Goal: Task Accomplishment & Management: Use online tool/utility

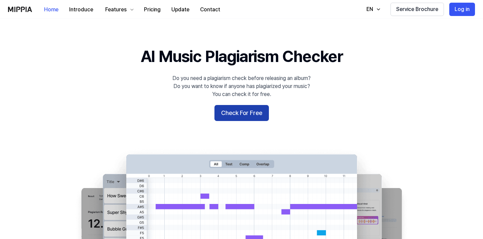
click at [234, 112] on button "Check For Free" at bounding box center [241, 113] width 54 height 16
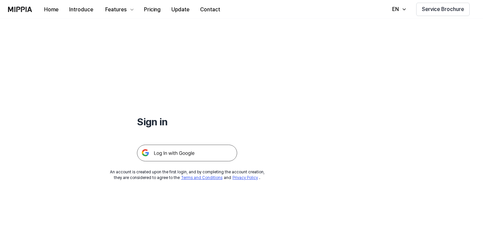
click at [161, 155] on img at bounding box center [187, 153] width 100 height 17
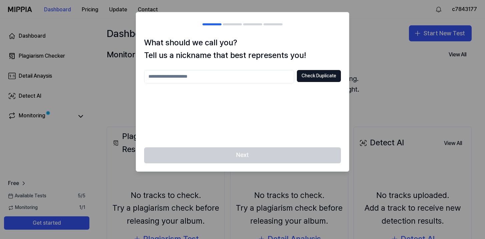
click at [217, 74] on input "text" at bounding box center [219, 76] width 150 height 13
click at [236, 158] on div "Next" at bounding box center [242, 160] width 213 height 24
click at [312, 77] on button "Check Duplicate" at bounding box center [319, 76] width 44 height 12
click at [235, 155] on div "Next" at bounding box center [242, 160] width 213 height 24
click at [234, 71] on input "****" at bounding box center [219, 76] width 150 height 13
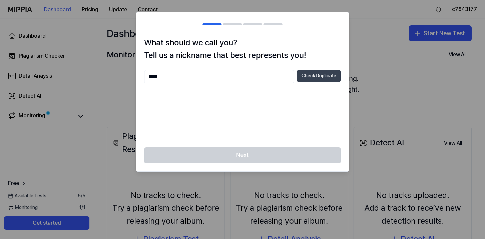
type input "*****"
click at [312, 73] on button "Check Duplicate" at bounding box center [319, 76] width 44 height 12
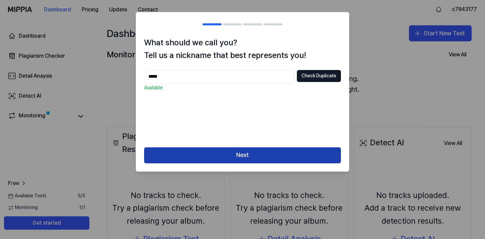
click at [233, 160] on button "Next" at bounding box center [242, 156] width 197 height 16
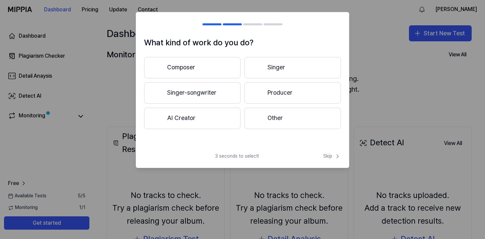
click at [288, 90] on button "Producer" at bounding box center [293, 92] width 96 height 21
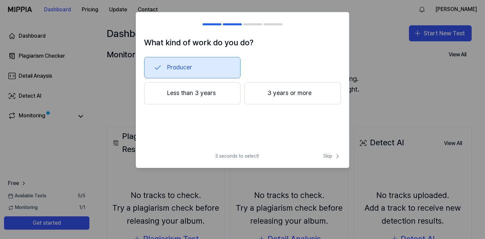
click at [199, 94] on button "Less than 3 years" at bounding box center [192, 93] width 96 height 22
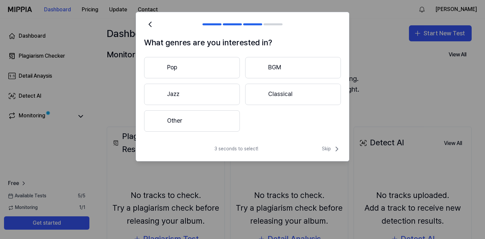
click at [197, 119] on button "Other" at bounding box center [192, 121] width 96 height 21
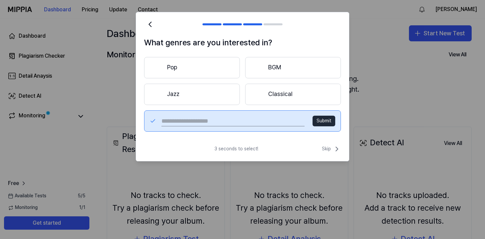
click at [258, 121] on input "text" at bounding box center [233, 121] width 143 height 11
type input "*******"
click at [332, 122] on button "Submit" at bounding box center [324, 121] width 23 height 11
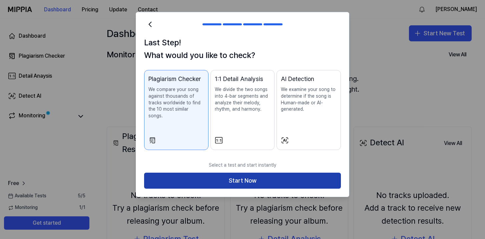
click at [194, 177] on button "Start Now" at bounding box center [242, 181] width 197 height 16
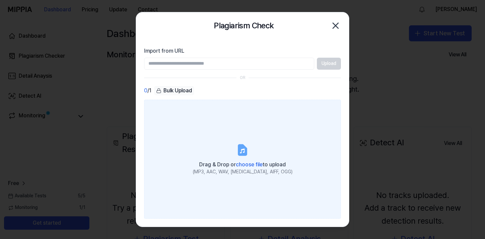
click at [249, 166] on span "choose file" at bounding box center [249, 165] width 27 height 6
click at [0, 0] on input "Drag & Drop or choose file to upload (MP3, AAC, WAV, [MEDICAL_DATA], AIFF, OGG)" at bounding box center [0, 0] width 0 height 0
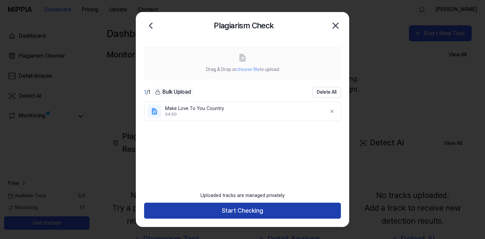
click at [234, 212] on button "Start Checking" at bounding box center [242, 211] width 197 height 16
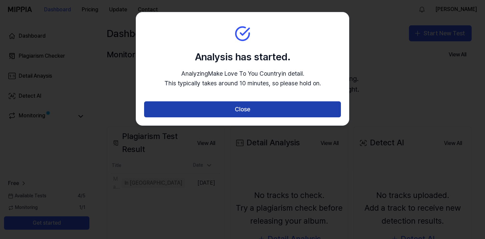
click at [265, 111] on button "Close" at bounding box center [242, 110] width 197 height 16
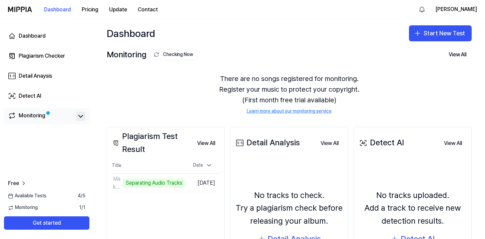
click at [80, 115] on icon at bounding box center [81, 117] width 8 height 8
click at [80, 116] on icon at bounding box center [81, 117] width 4 height 2
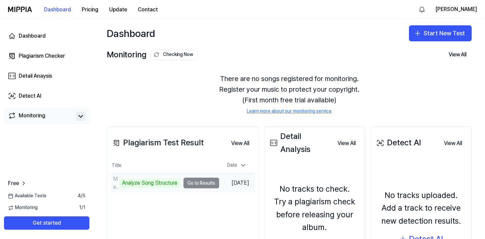
click at [198, 186] on td "Make Love To You Country Analyze Song Structure Go to Results" at bounding box center [165, 183] width 108 height 19
click at [202, 182] on td "Make Love To You Country Analyze Song Structure Go to Results" at bounding box center [165, 183] width 108 height 19
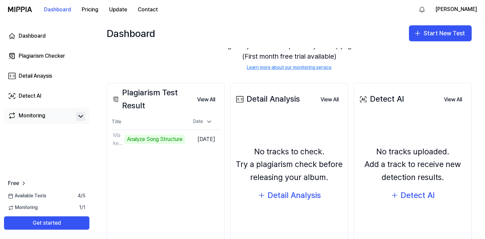
scroll to position [45, 0]
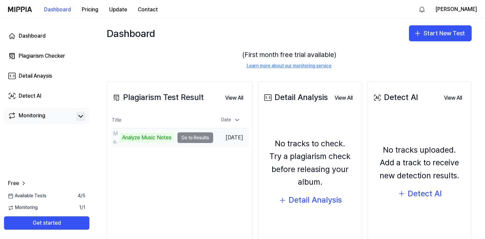
click at [188, 138] on td "Make Love To You Country Analyze Music Notes Go to Results" at bounding box center [162, 138] width 102 height 19
click at [191, 138] on td "Make Love To You Country Analyze Music Notes Go to Results" at bounding box center [162, 138] width 102 height 19
